Goal: Task Accomplishment & Management: Use online tool/utility

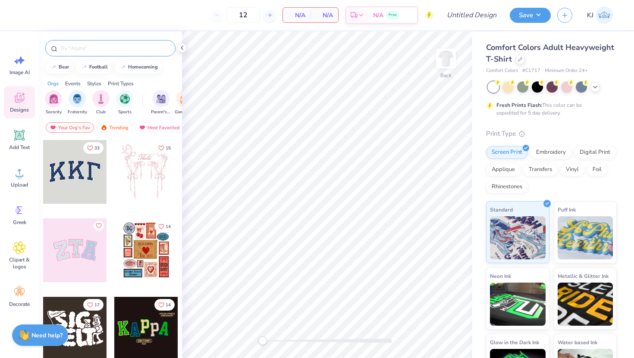
click at [98, 45] on input "text" at bounding box center [114, 48] width 110 height 9
type input "pancake"
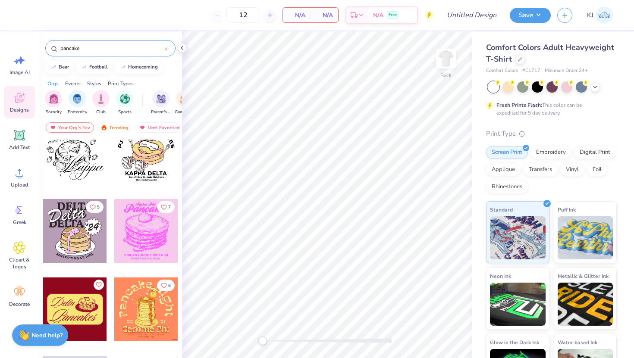
scroll to position [568, 0]
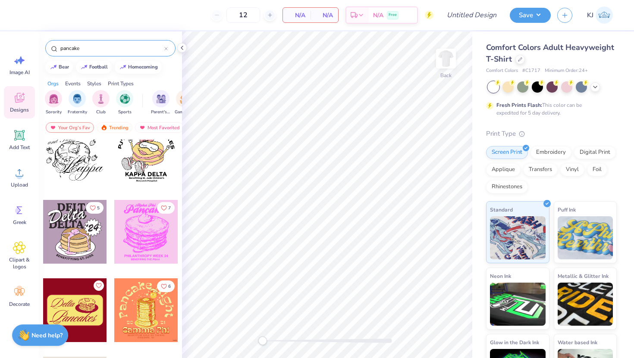
click at [43, 158] on div at bounding box center [11, 154] width 64 height 64
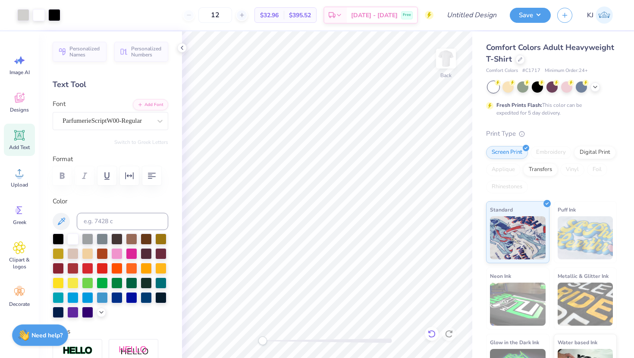
click at [430, 332] on icon at bounding box center [431, 334] width 9 height 9
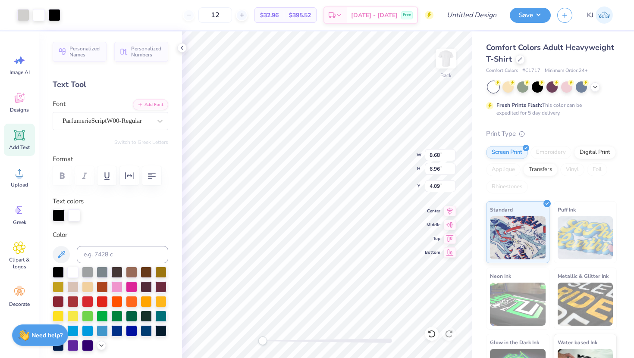
type input "2.63"
click at [325, 239] on li "Group" at bounding box center [322, 243] width 68 height 17
click at [351, 269] on li "Ungroup" at bounding box center [361, 268] width 68 height 17
click at [429, 331] on icon at bounding box center [431, 334] width 7 height 8
click at [436, 332] on div at bounding box center [432, 334] width 14 height 14
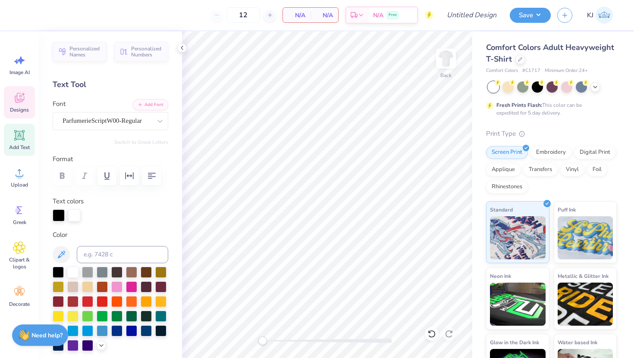
click at [19, 94] on icon at bounding box center [19, 97] width 13 height 13
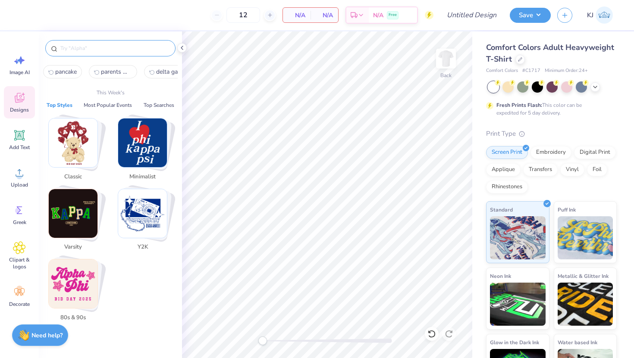
click at [82, 47] on input "text" at bounding box center [114, 48] width 110 height 9
click at [63, 77] on button "pancake" at bounding box center [62, 71] width 39 height 13
type input "pancake"
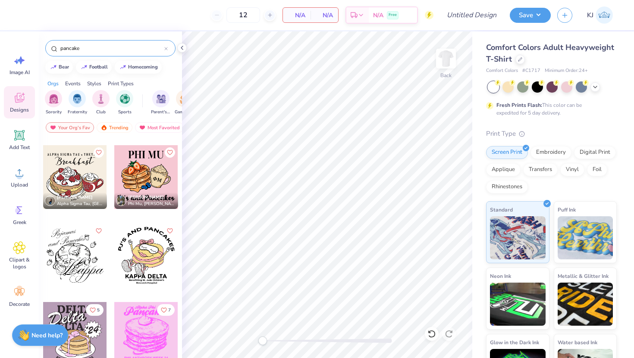
scroll to position [579, 0]
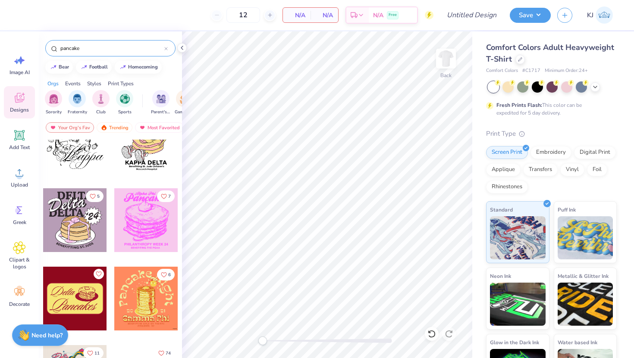
click at [70, 231] on div at bounding box center [75, 220] width 64 height 64
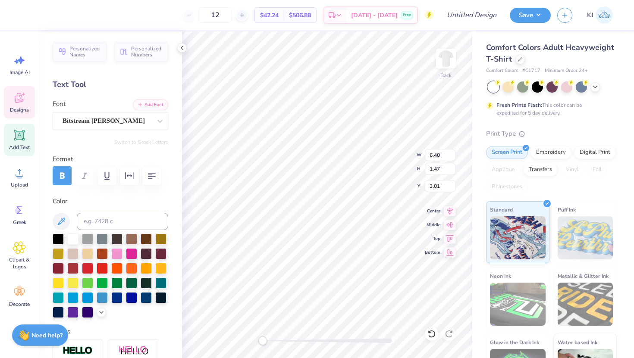
scroll to position [0, 0]
type textarea "GAMMA PHI"
click at [104, 114] on div "Bitstream [PERSON_NAME]" at bounding box center [107, 120] width 91 height 13
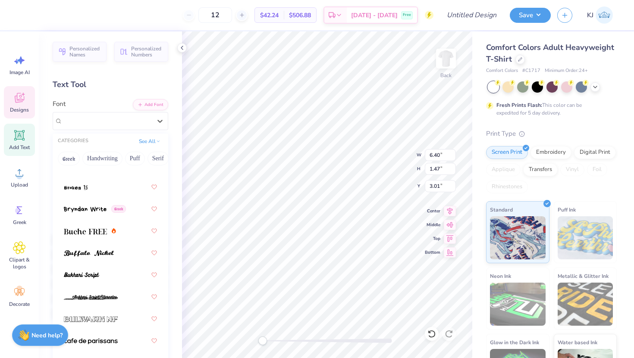
scroll to position [1152, 0]
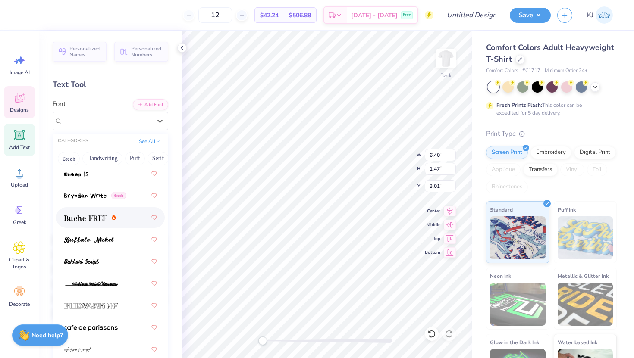
click at [89, 217] on img at bounding box center [85, 218] width 43 height 6
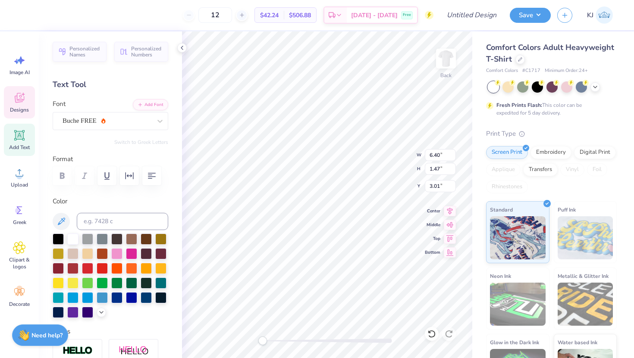
click at [181, 210] on div "Personalized Names Personalized Numbers Text Tool Add Font Font Buche FREE Swit…" at bounding box center [110, 194] width 143 height 327
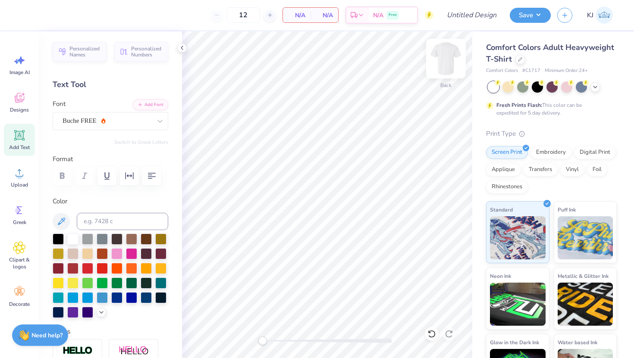
click at [447, 49] on img at bounding box center [446, 58] width 34 height 34
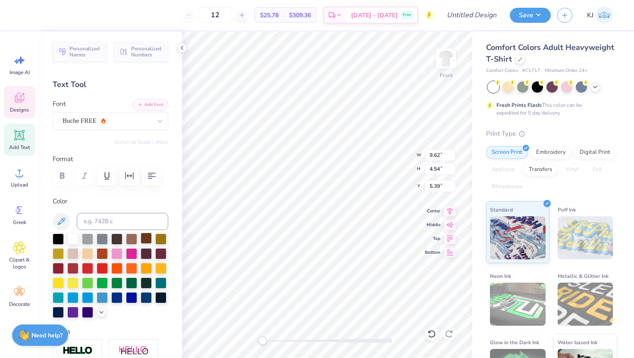
click at [150, 240] on div at bounding box center [146, 238] width 11 height 11
click at [146, 241] on div at bounding box center [146, 238] width 11 height 11
click at [132, 239] on div at bounding box center [131, 238] width 11 height 11
click at [147, 237] on div at bounding box center [146, 238] width 11 height 11
click at [161, 253] on div at bounding box center [160, 252] width 11 height 11
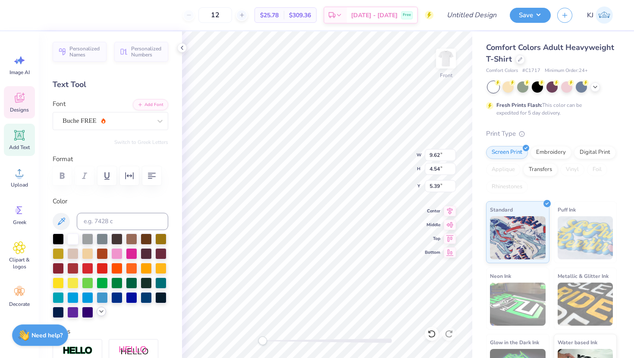
click at [103, 314] on icon at bounding box center [101, 311] width 7 height 7
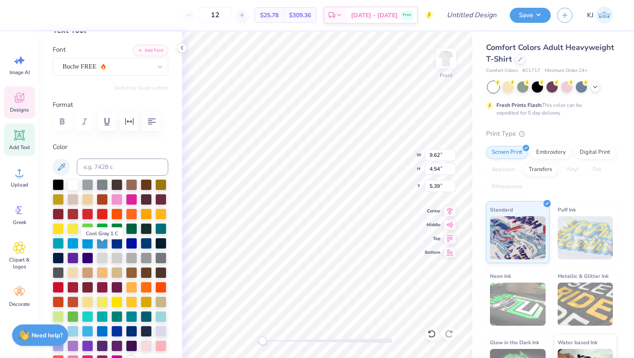
scroll to position [61, 0]
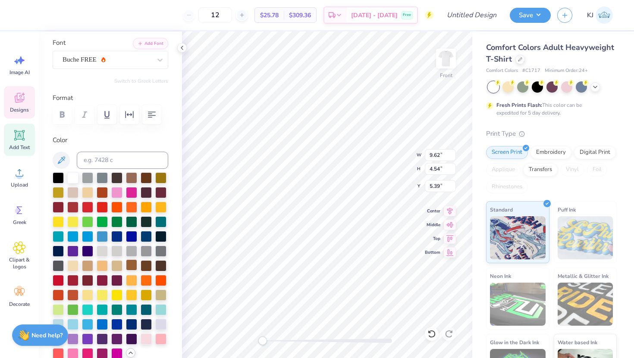
click at [132, 262] on div at bounding box center [131, 265] width 11 height 11
click at [145, 264] on div at bounding box center [146, 265] width 11 height 11
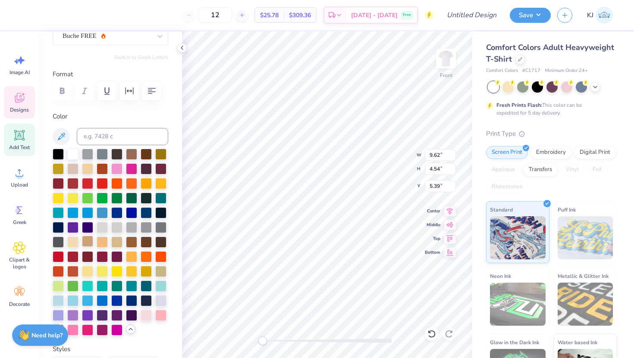
scroll to position [72, 0]
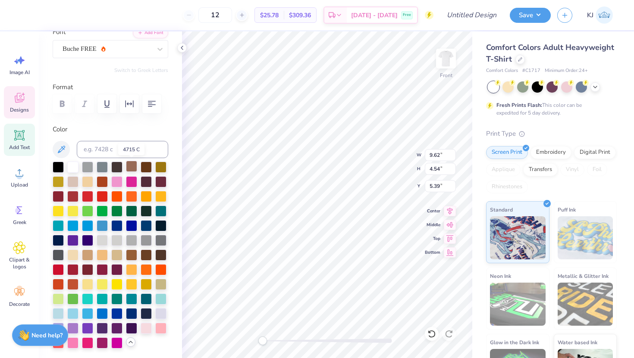
click at [132, 165] on div at bounding box center [131, 166] width 11 height 11
click at [20, 94] on icon at bounding box center [19, 97] width 13 height 13
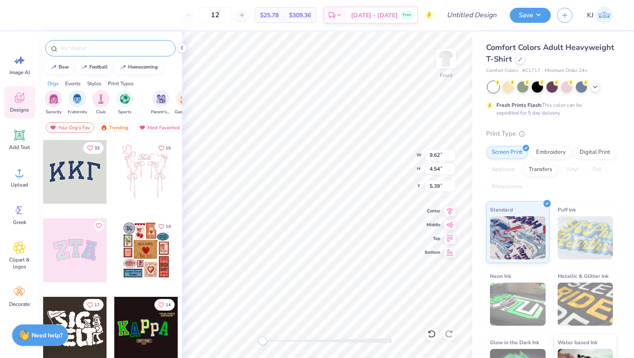
click at [88, 50] on input "text" at bounding box center [114, 48] width 110 height 9
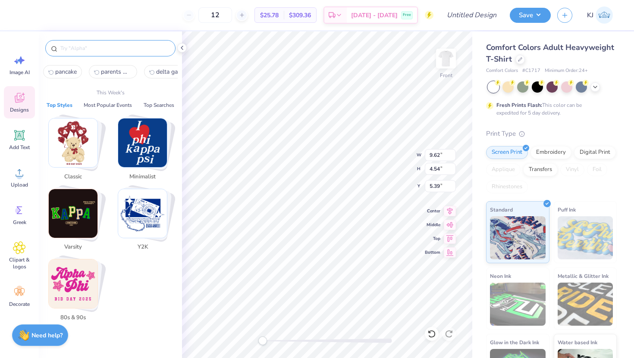
click at [64, 69] on span "pancake" at bounding box center [66, 72] width 22 height 8
type input "pancake"
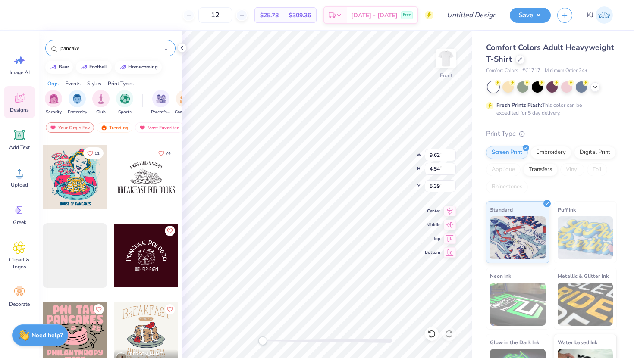
scroll to position [516, 0]
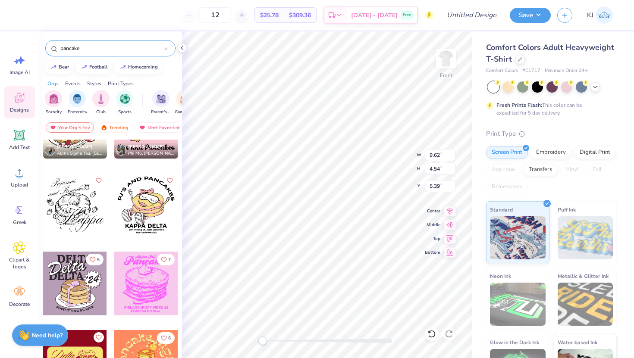
click at [82, 209] on div at bounding box center [75, 205] width 64 height 64
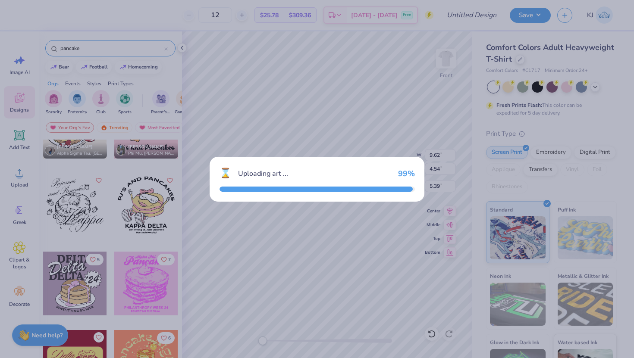
type input "9.79"
type input "9.35"
type input "3.00"
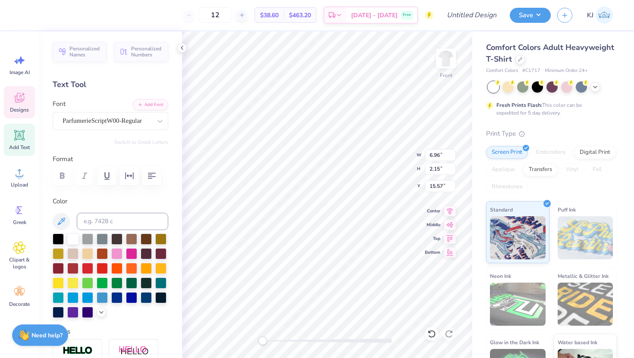
type textarea "Pancakes"
type input "4.85"
type input "1.94"
type input "14.57"
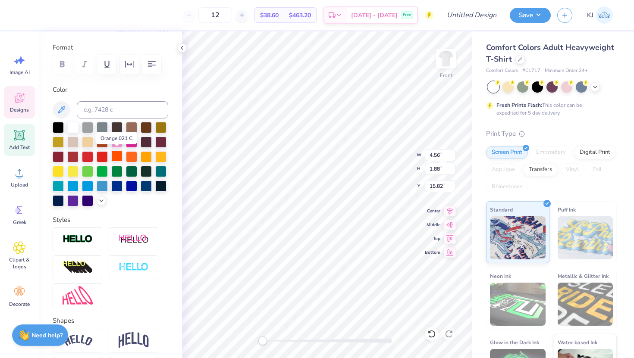
scroll to position [113, 0]
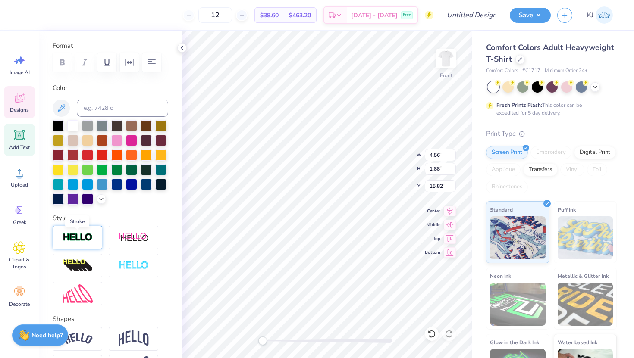
click at [88, 238] on img at bounding box center [78, 238] width 30 height 10
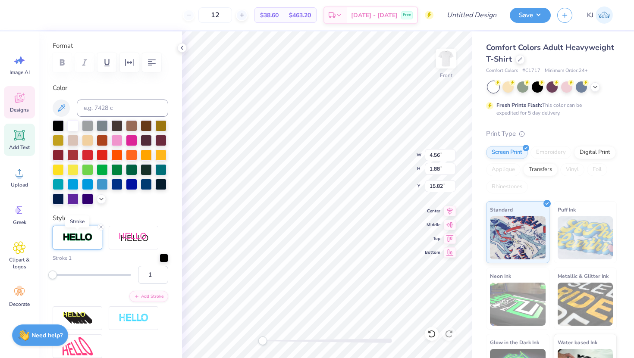
click at [88, 238] on img at bounding box center [78, 238] width 30 height 10
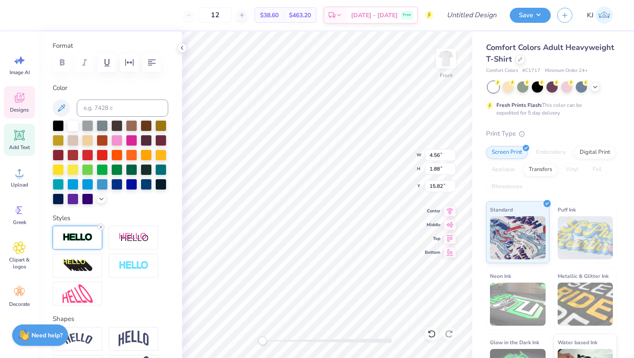
click at [100, 226] on icon at bounding box center [100, 227] width 5 height 5
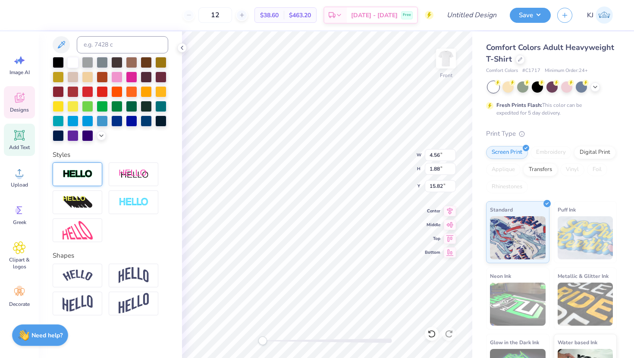
scroll to position [0, 0]
type textarea "P"
type textarea "pancake 2025"
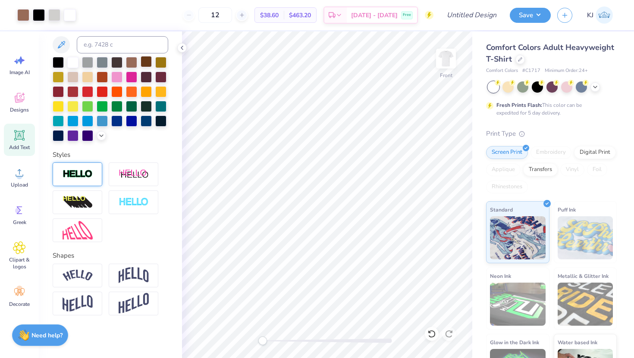
scroll to position [0, 0]
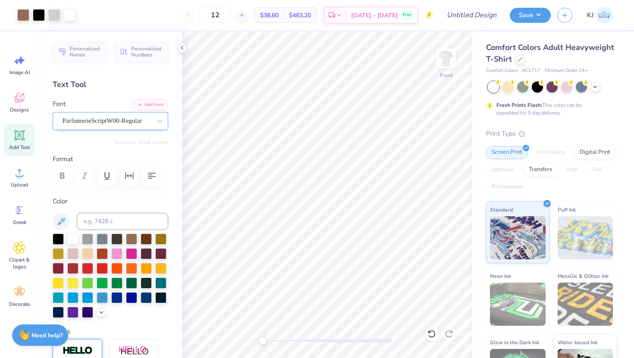
click at [121, 115] on div at bounding box center [107, 121] width 89 height 12
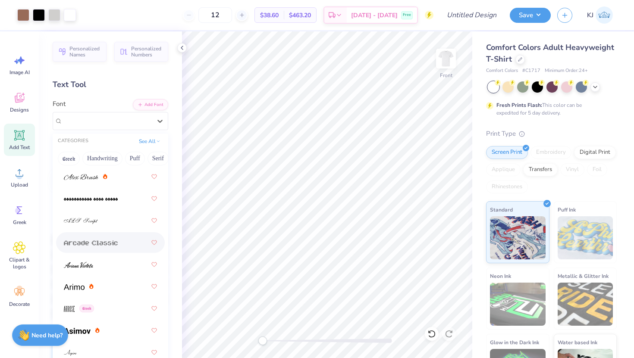
scroll to position [388, 0]
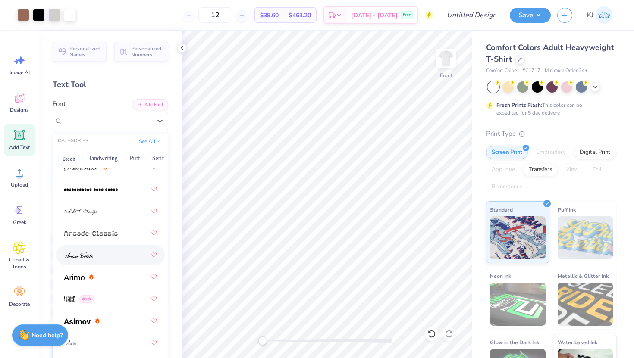
click at [121, 254] on div at bounding box center [110, 255] width 93 height 16
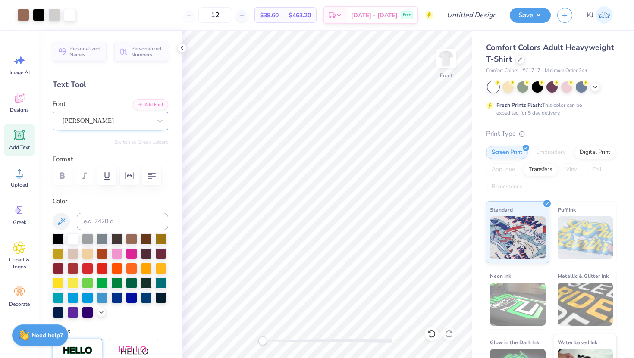
click at [129, 119] on div "[PERSON_NAME]" at bounding box center [107, 120] width 91 height 13
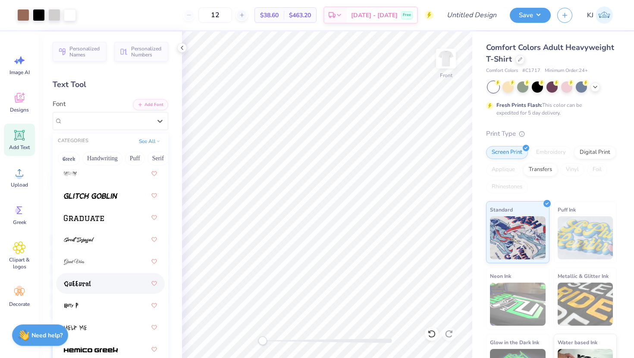
scroll to position [2934, 0]
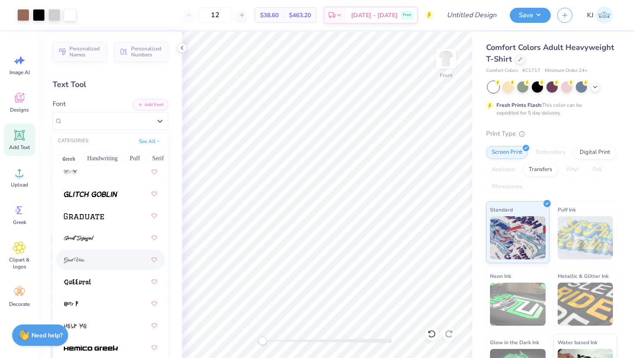
click at [107, 262] on div at bounding box center [110, 260] width 93 height 16
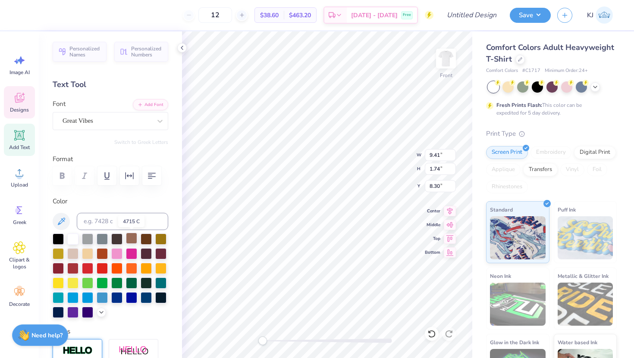
click at [133, 239] on div at bounding box center [131, 238] width 11 height 11
type input "11.40"
click at [133, 238] on div at bounding box center [131, 238] width 11 height 11
click at [21, 13] on div at bounding box center [23, 14] width 12 height 12
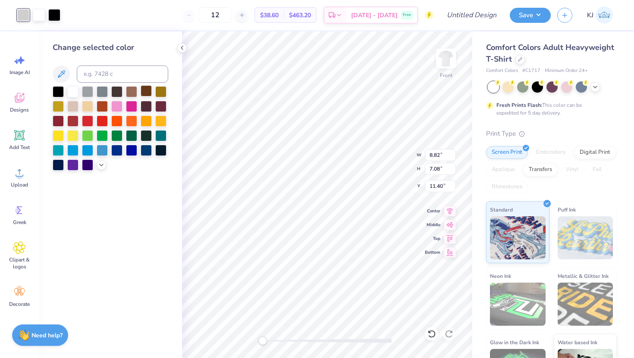
click at [144, 91] on div at bounding box center [146, 90] width 11 height 11
click at [56, 13] on div at bounding box center [54, 14] width 12 height 12
click at [143, 90] on div at bounding box center [146, 90] width 11 height 11
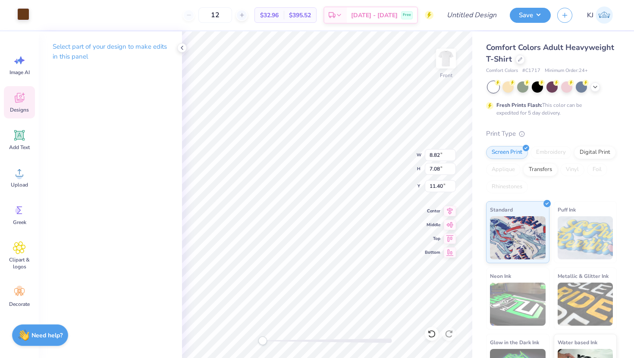
click at [25, 14] on div at bounding box center [23, 14] width 12 height 12
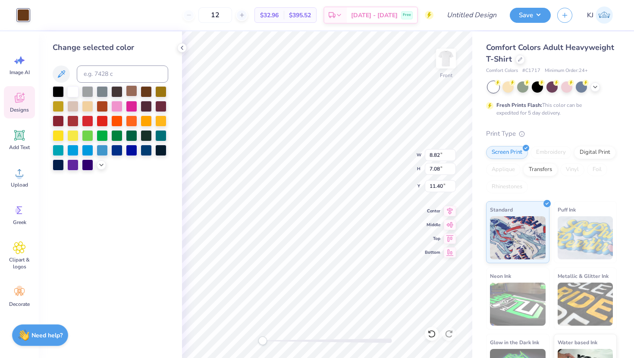
click at [134, 89] on div at bounding box center [131, 90] width 11 height 11
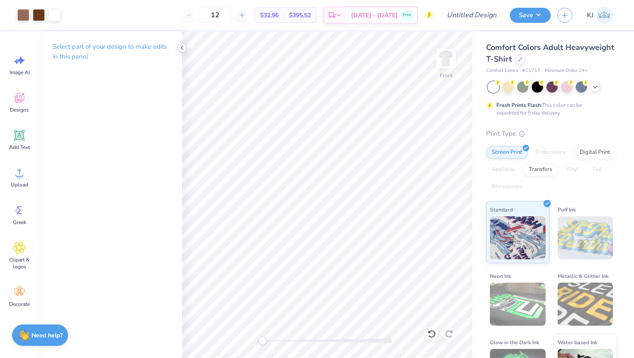
click at [183, 46] on polyline at bounding box center [182, 47] width 2 height 3
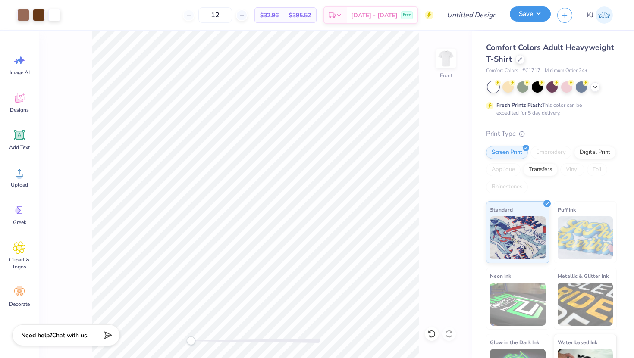
click at [525, 13] on button "Save" at bounding box center [530, 13] width 41 height 15
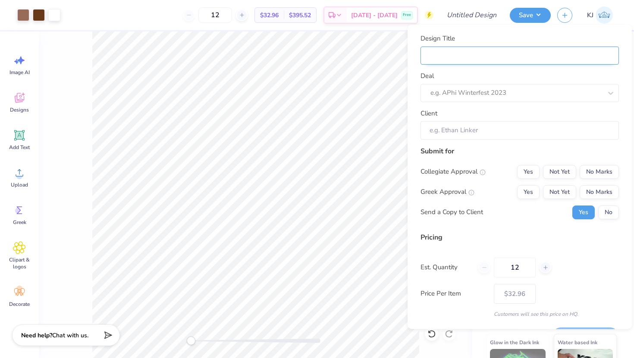
click at [500, 53] on input "Design Title" at bounding box center [519, 55] width 198 height 19
type input "g"
type input "gp"
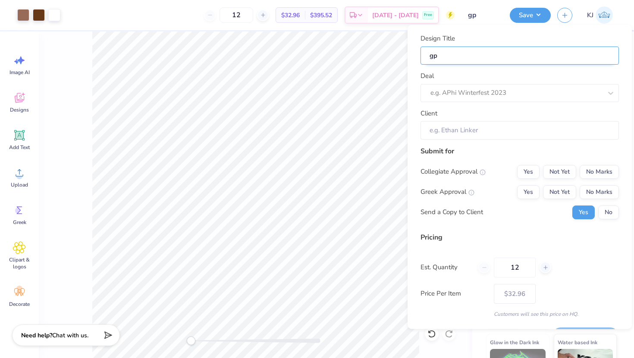
type input "gph"
type input "gphi"
type input "gphi b"
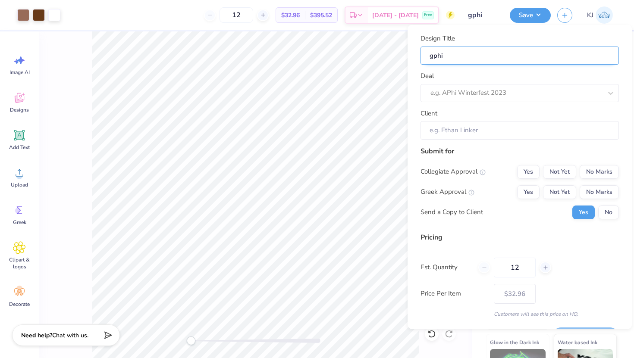
type input "gphi b"
type input "gphi bu"
type input "gphi bug"
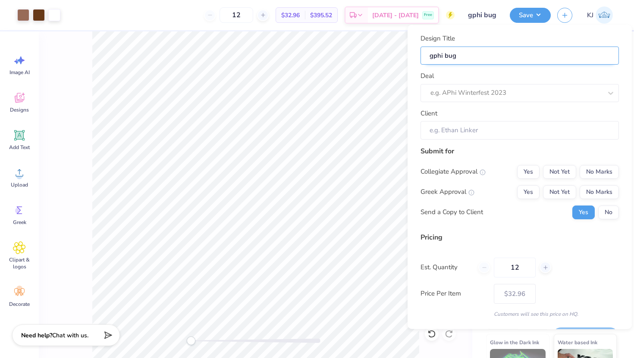
type input "gphi bu"
type input "gphi b"
type input "gphi bi"
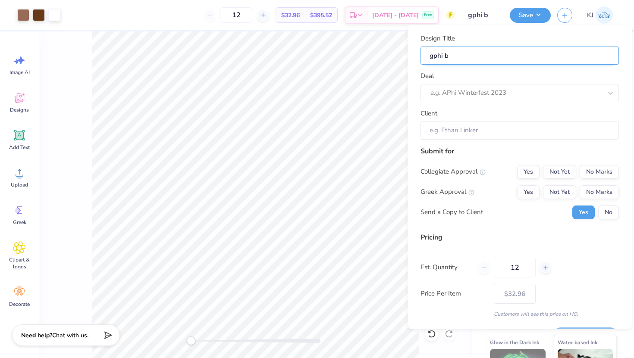
type input "gphi bi"
type input "gphi big"
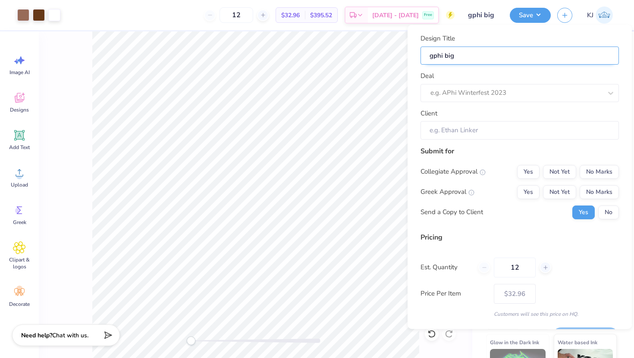
type input "gphi big t"
type input "gphi big te"
type input "gphi big tee"
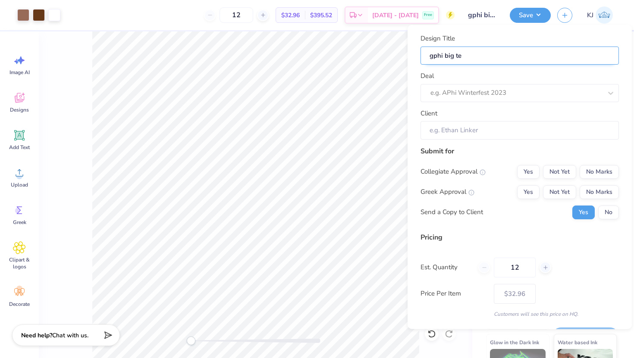
type input "gphi big tee"
type input "gphi big tees"
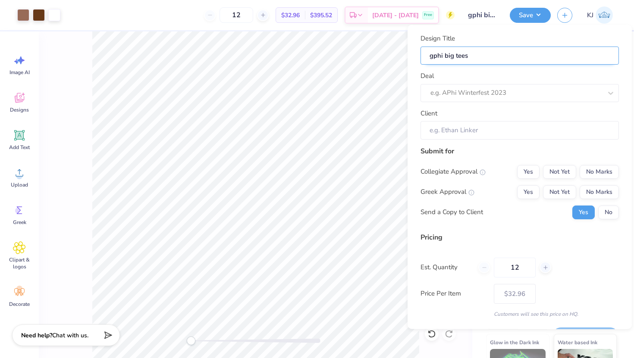
type input "gphi big tees p"
type input "gphi big tees ph"
type input "gphi big tees phi"
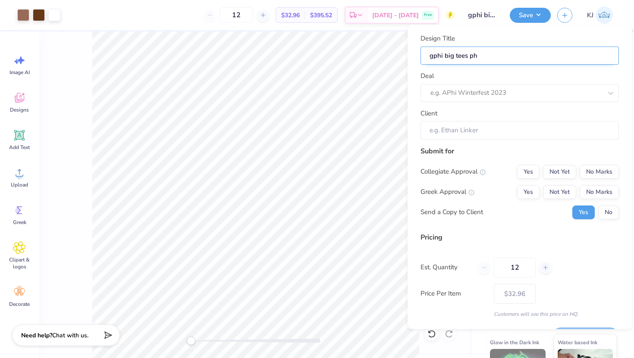
type input "gphi big tees phi"
type input "gphi big tees phil"
type input "gphi big tees [PERSON_NAME]"
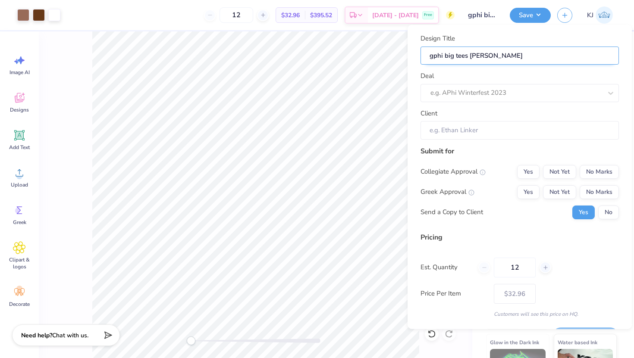
type input "gphi big tees [PERSON_NAME]"
type input "gphi big tees phil"
type input "gphi big tees philo"
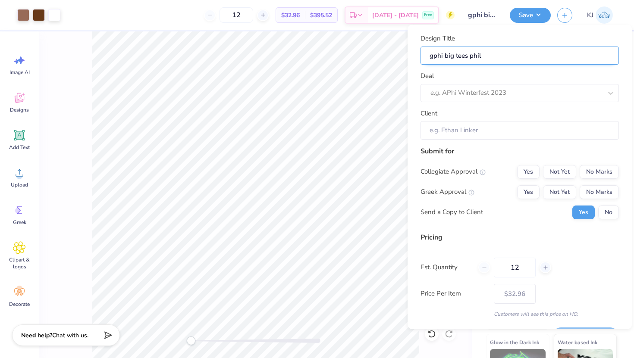
type input "gphi big tees philo"
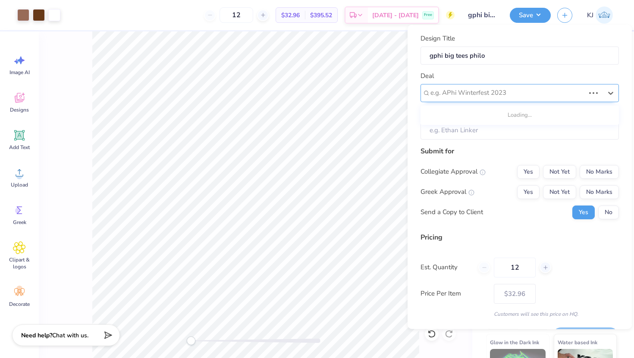
click at [532, 91] on div at bounding box center [507, 93] width 154 height 12
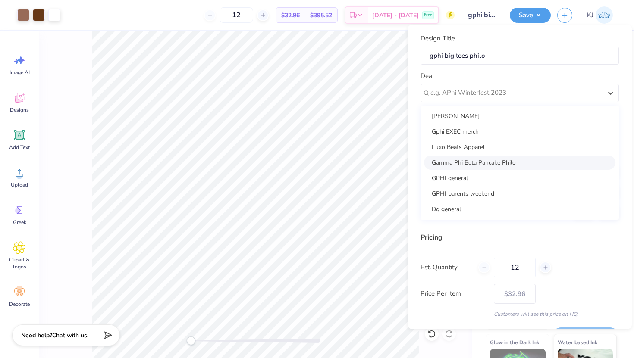
click at [470, 164] on div "Gamma Phi Beta Pancake Philo" at bounding box center [519, 162] width 191 height 14
type input "[PERSON_NAME]"
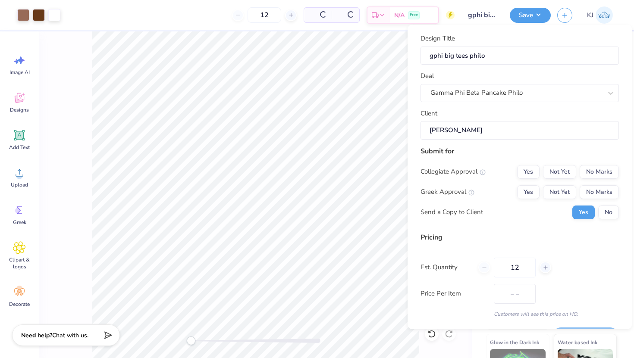
type input "$50.16"
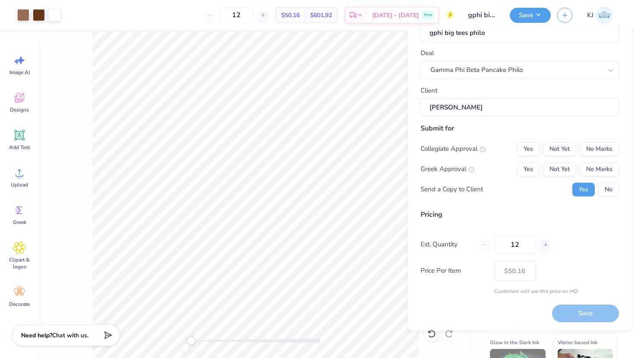
drag, startPoint x: 523, startPoint y: 247, endPoint x: 486, endPoint y: 247, distance: 36.7
click at [486, 247] on div "12" at bounding box center [514, 245] width 73 height 20
type input "0"
type input "01"
type input "1"
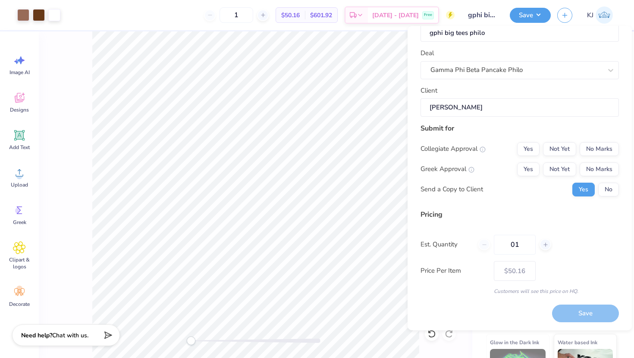
type input "0"
type input "15"
type input "– –"
type input "150"
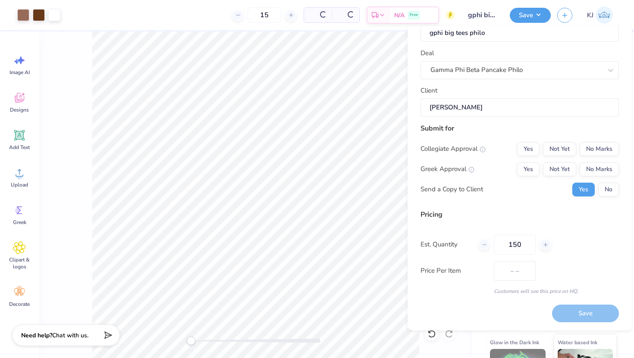
type input "150"
type input "$23.46"
type input "150"
click at [600, 150] on button "No Marks" at bounding box center [598, 149] width 39 height 14
click at [532, 167] on button "Yes" at bounding box center [528, 169] width 22 height 14
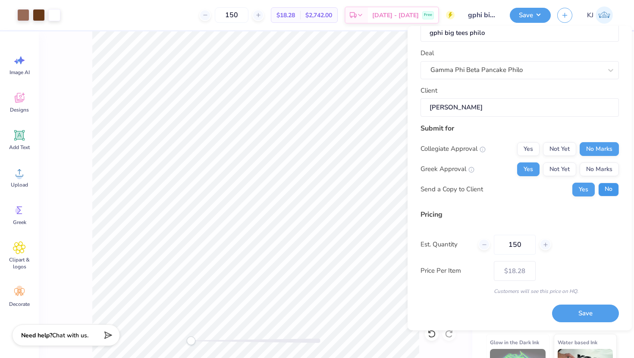
click at [610, 189] on button "No" at bounding box center [608, 189] width 21 height 14
click at [593, 313] on button "Save" at bounding box center [585, 314] width 67 height 18
type input "$18.28"
click at [563, 18] on button "button" at bounding box center [564, 13] width 15 height 15
